Goal: Contribute content: Add original content to the website for others to see

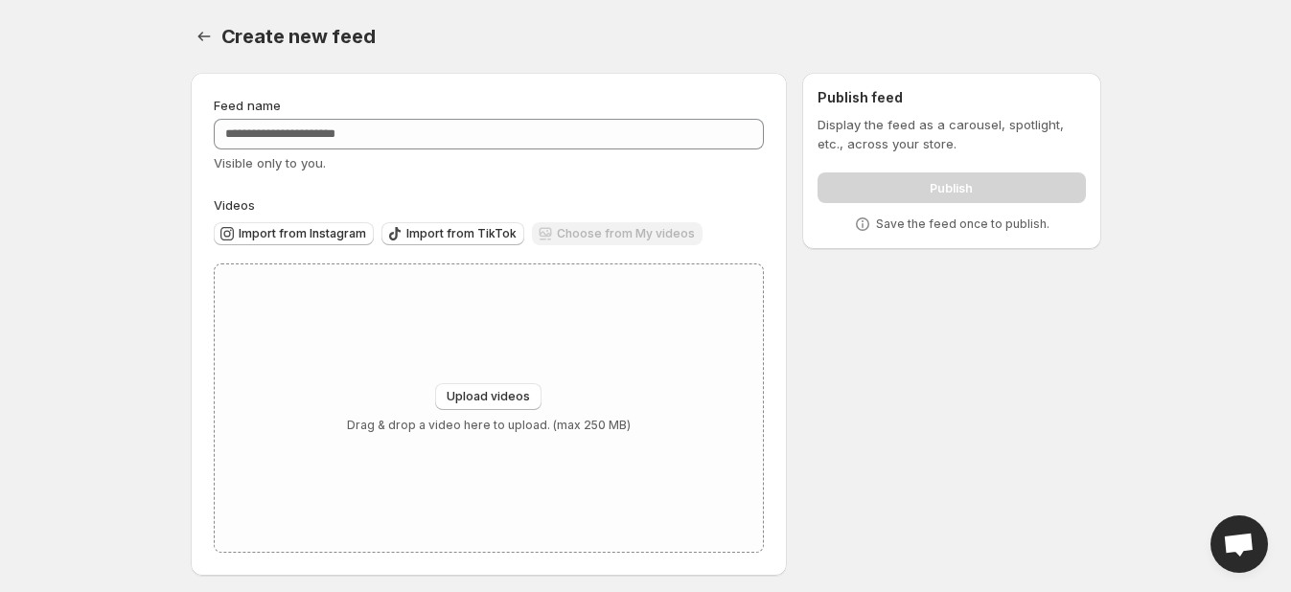
click at [1261, 292] on body "Home Feeds Videos Subscription Settings Create new feed. This page is ready Cre…" at bounding box center [645, 296] width 1291 height 592
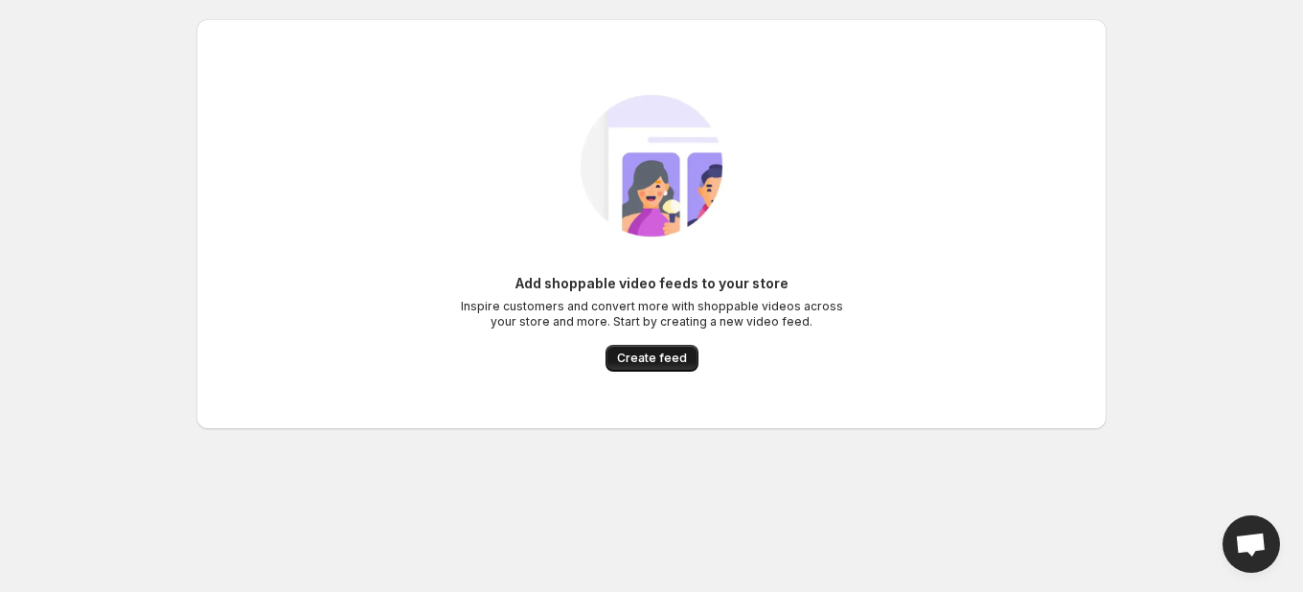
click at [666, 365] on span "Create feed" at bounding box center [652, 358] width 70 height 15
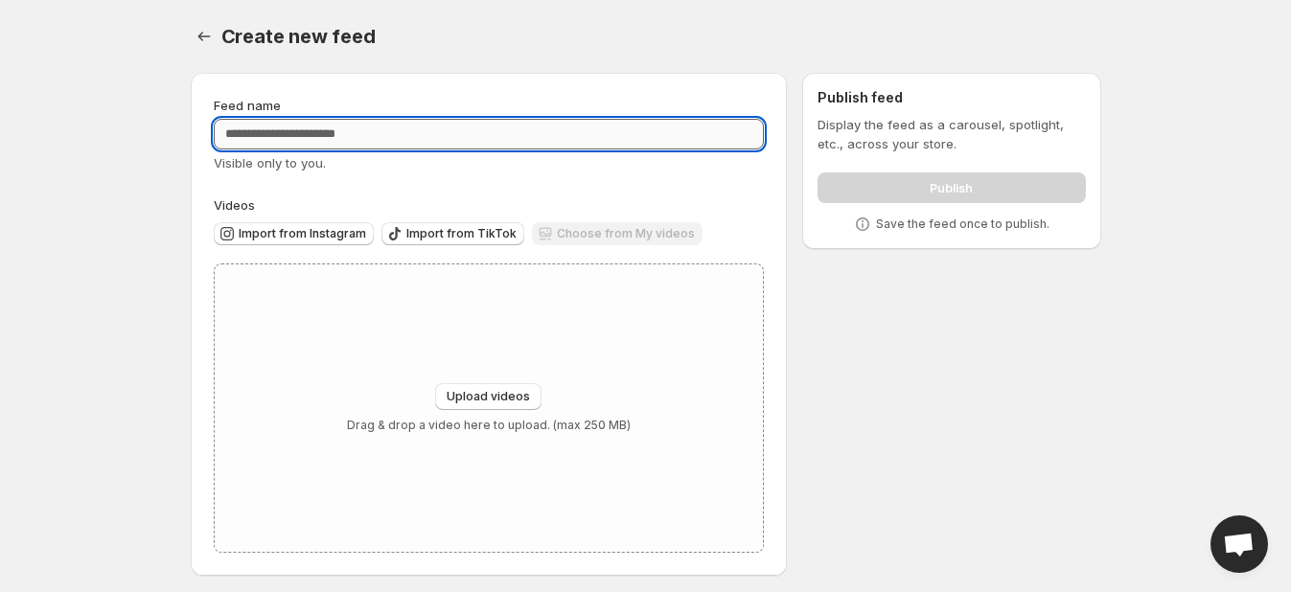
click at [306, 129] on input "Feed name" at bounding box center [489, 134] width 551 height 31
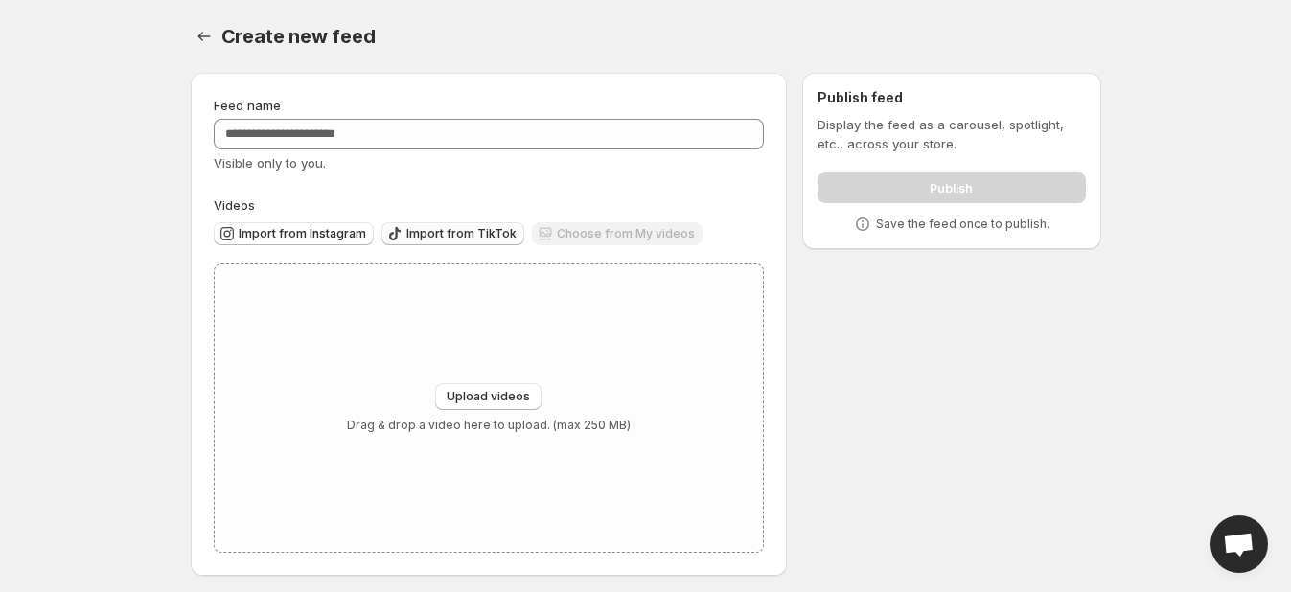
click at [423, 237] on span "Import from TikTok" at bounding box center [461, 233] width 110 height 15
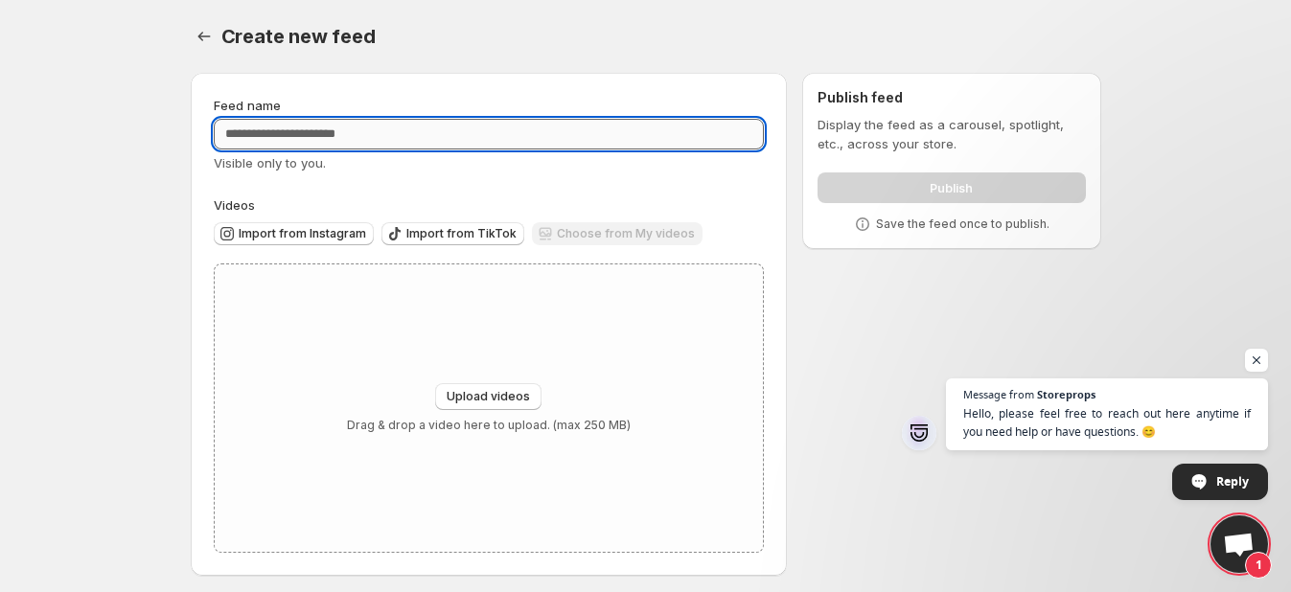
click at [391, 138] on input "Feed name" at bounding box center [489, 134] width 551 height 31
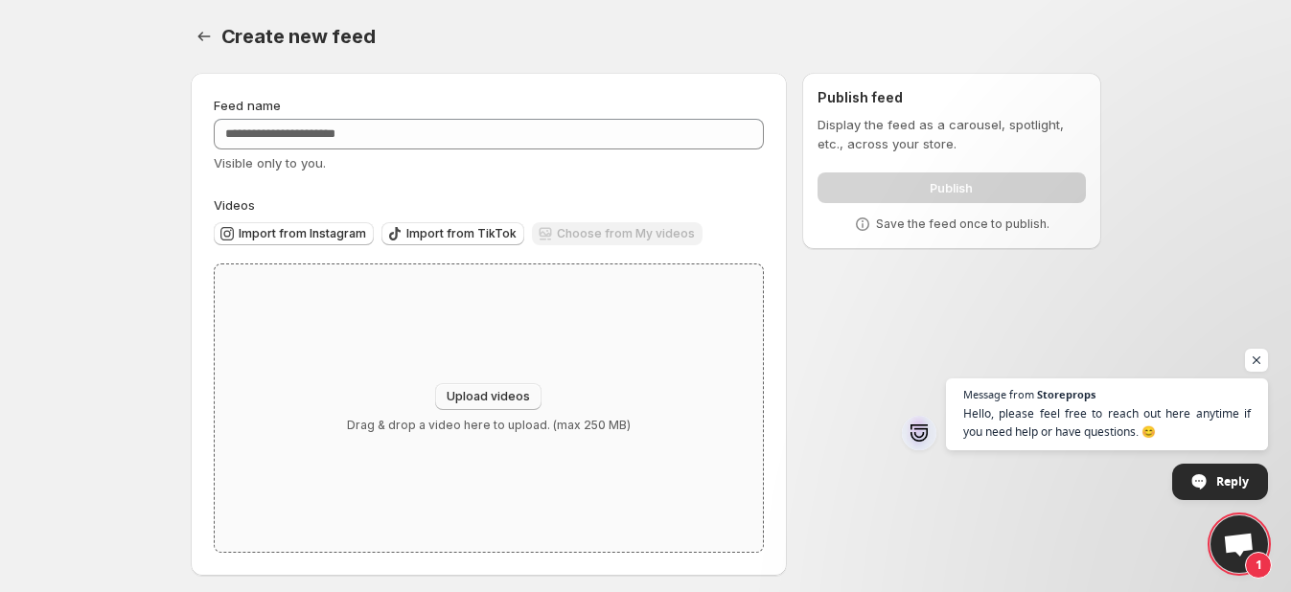
click at [459, 396] on span "Upload videos" at bounding box center [488, 396] width 83 height 15
click at [434, 229] on span "Import from TikTok" at bounding box center [461, 233] width 110 height 15
